Goal: Check status: Check status

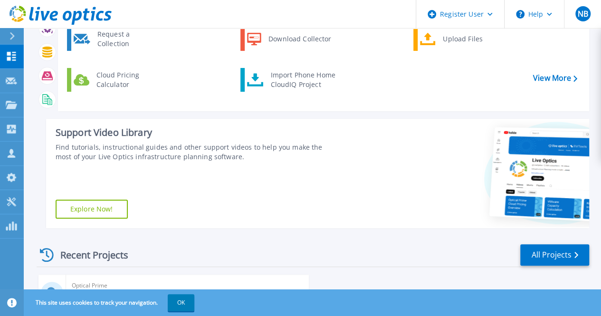
scroll to position [101, 0]
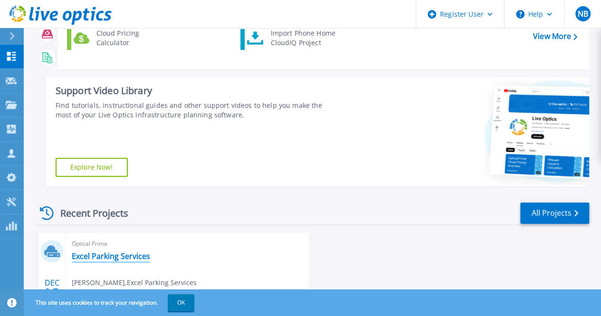
click at [99, 257] on link "Excel Parking Services" at bounding box center [111, 255] width 78 height 9
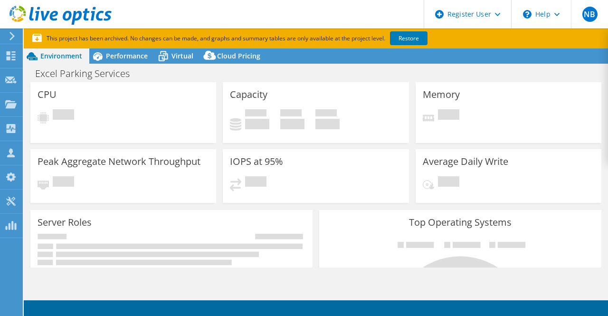
select select "USD"
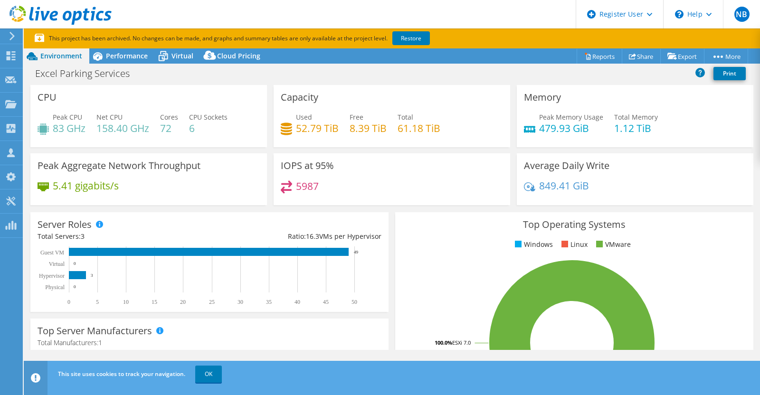
click at [383, 177] on div "IOPS at 95% 5987" at bounding box center [391, 179] width 236 height 52
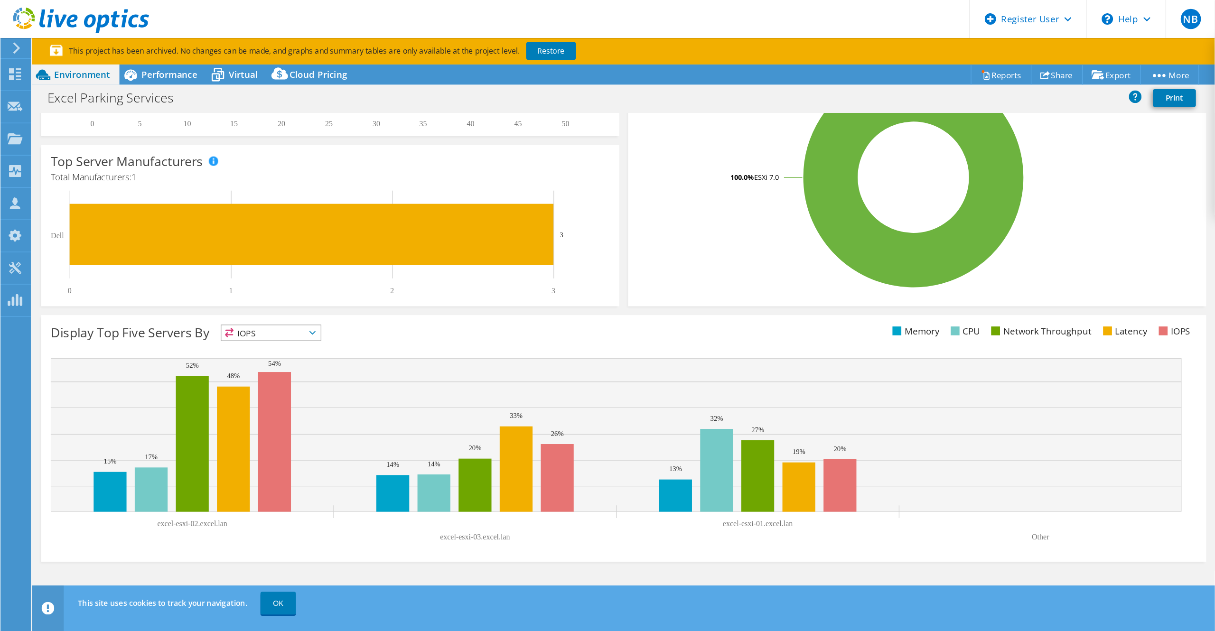
scroll to position [210, 0]
click at [607, 61] on link "Share" at bounding box center [792, 56] width 39 height 15
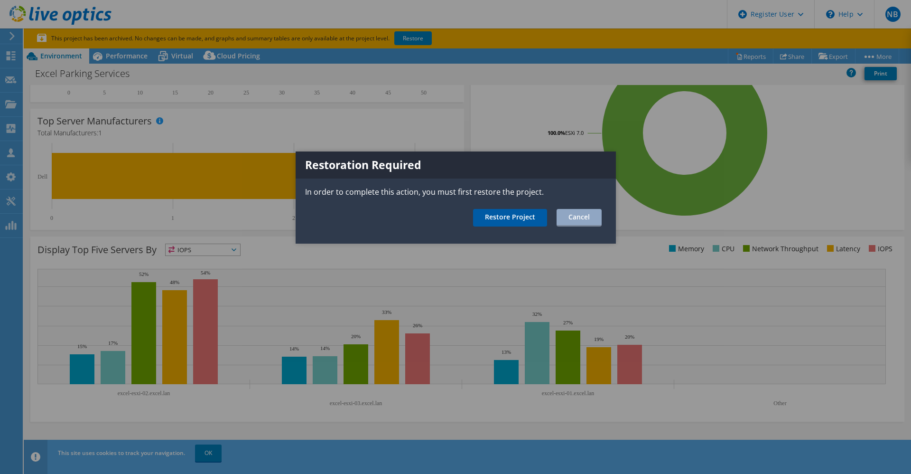
click at [517, 224] on link "Restore Project" at bounding box center [510, 218] width 74 height 18
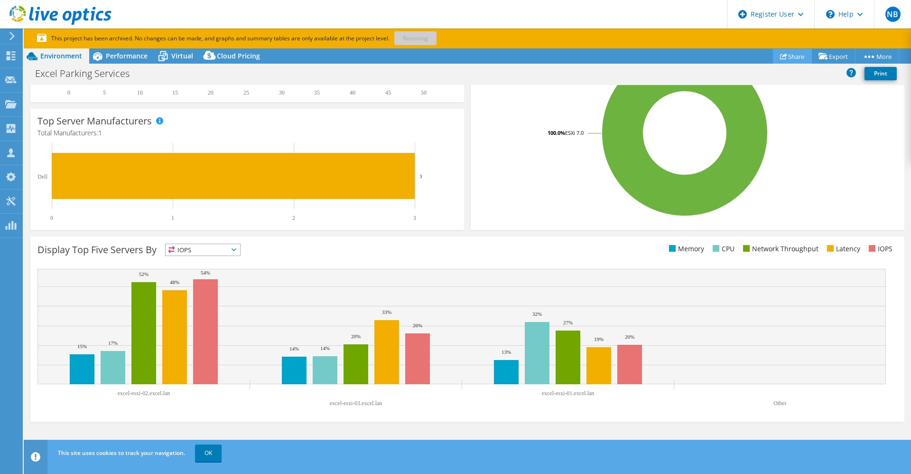
click at [607, 54] on icon at bounding box center [783, 56] width 7 height 7
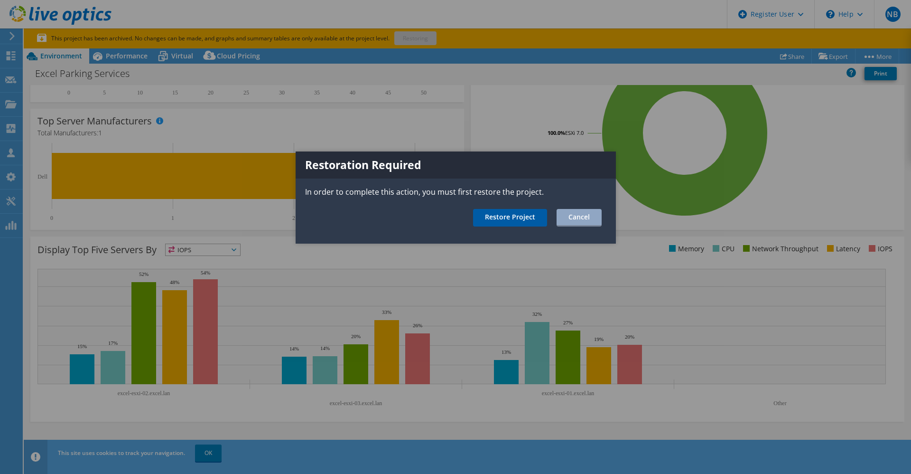
click at [518, 215] on link "Restore Project" at bounding box center [510, 218] width 74 height 18
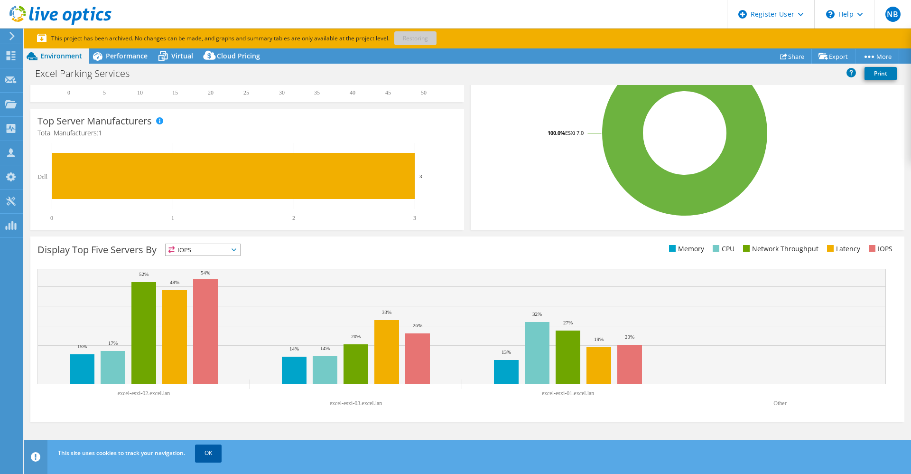
click at [205, 315] on link "OK" at bounding box center [208, 452] width 27 height 17
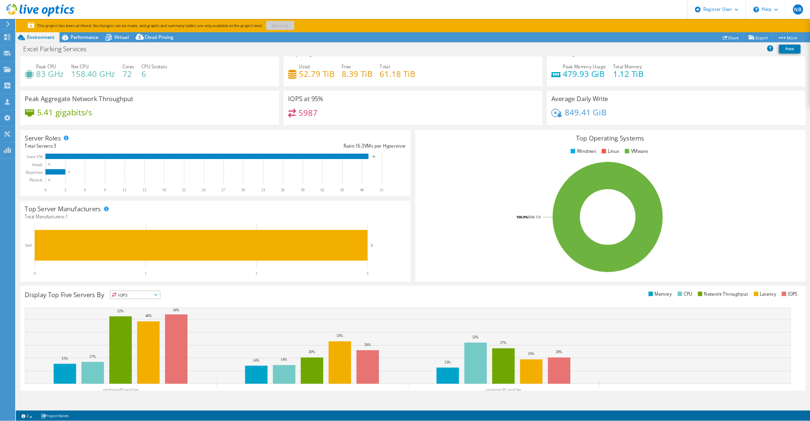
scroll to position [0, 0]
